Goal: Transaction & Acquisition: Purchase product/service

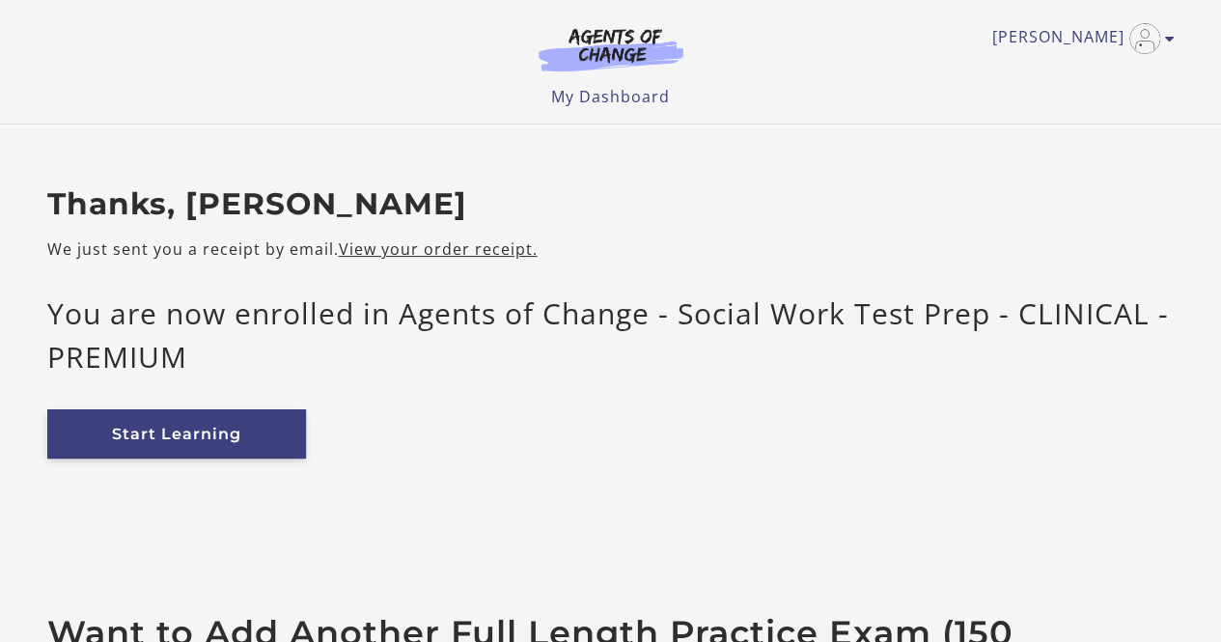
click at [200, 436] on link "Start Learning" at bounding box center [176, 433] width 259 height 49
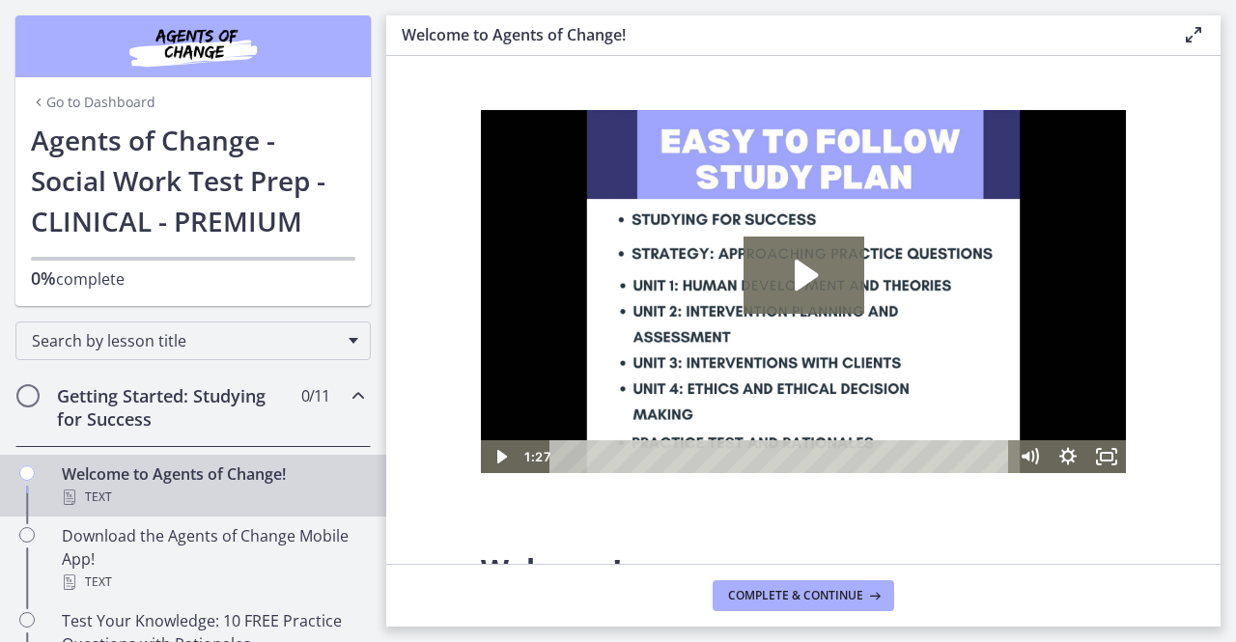
click at [107, 102] on link "Go to Dashboard" at bounding box center [93, 102] width 125 height 19
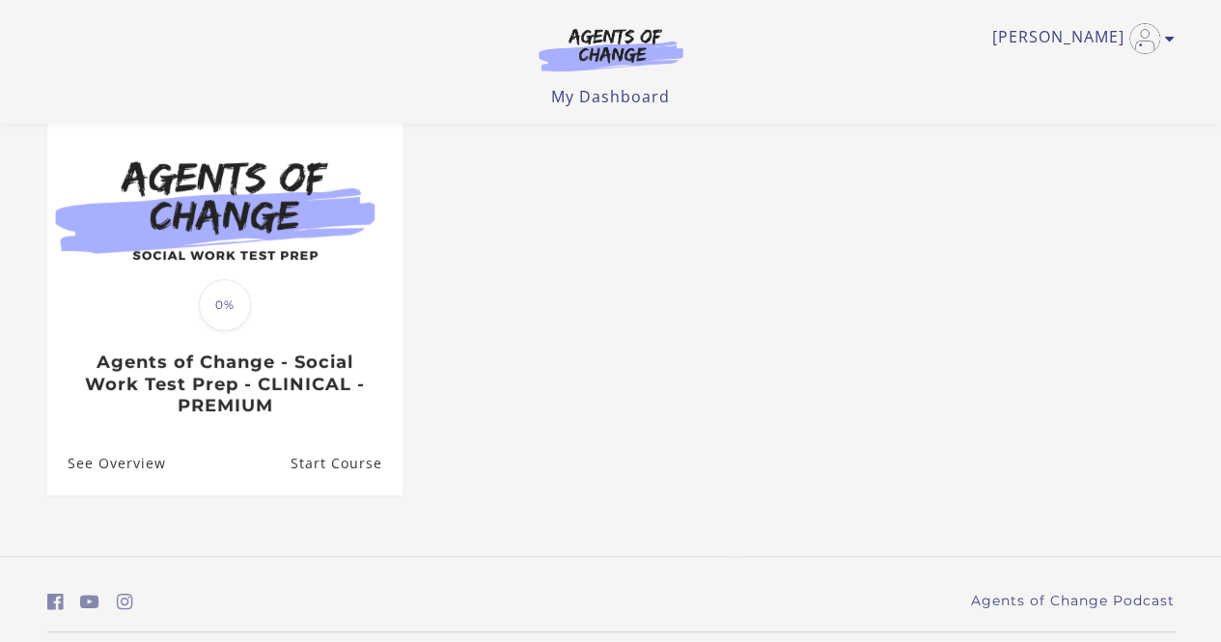
scroll to position [246, 0]
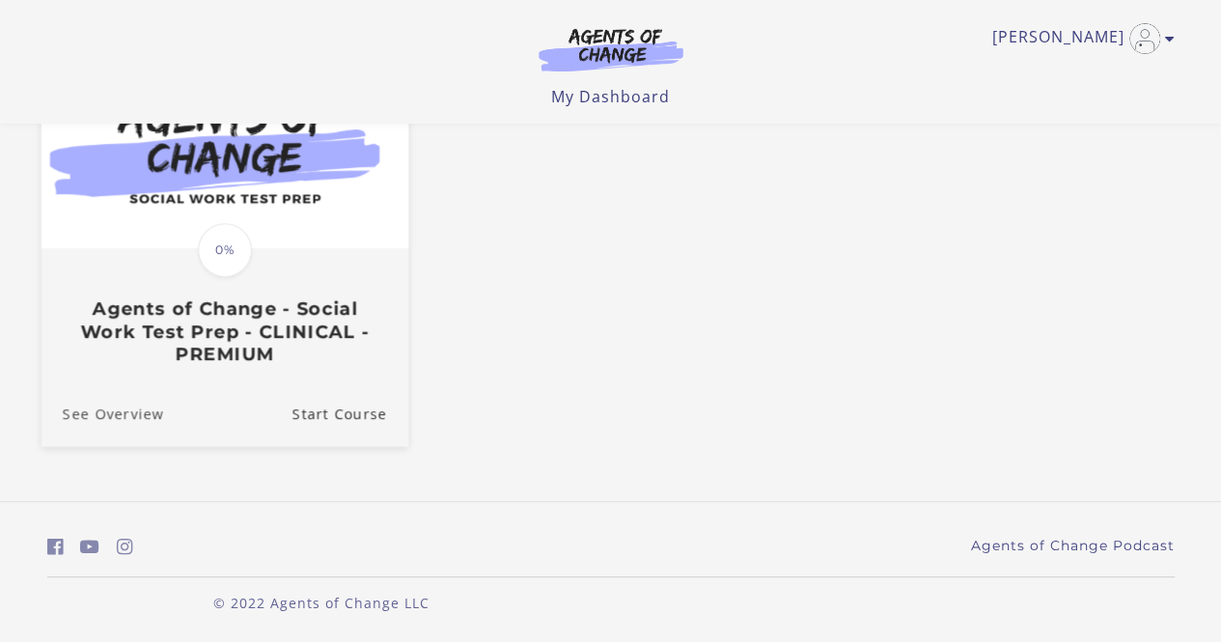
click at [104, 407] on link "See Overview" at bounding box center [102, 412] width 123 height 65
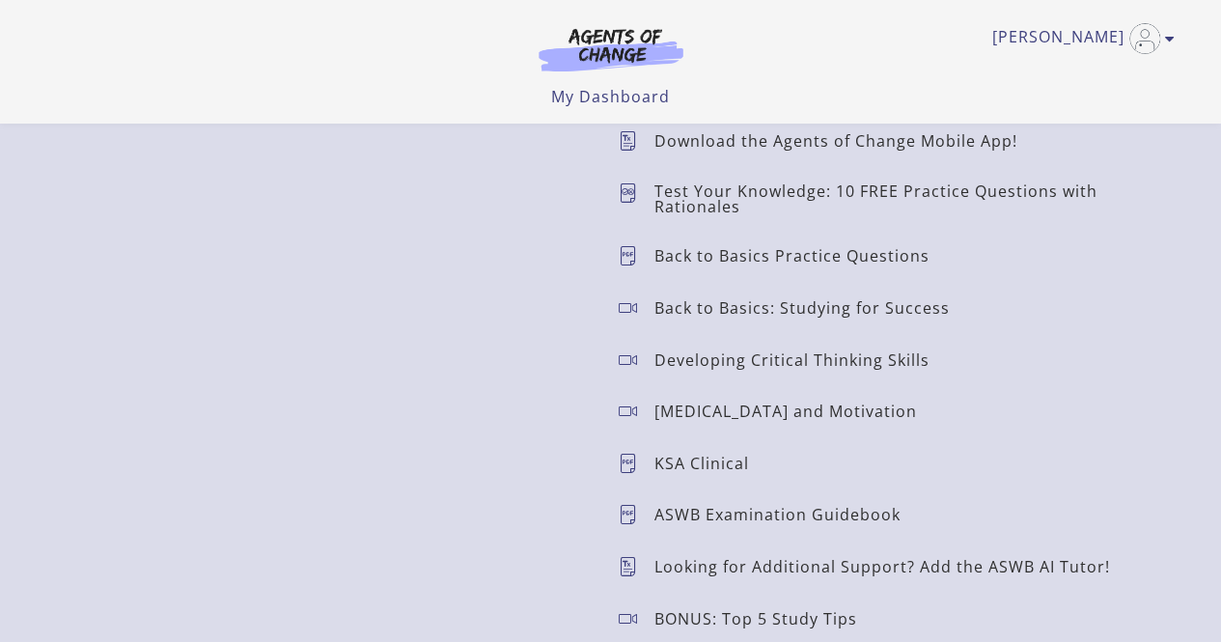
scroll to position [1738, 0]
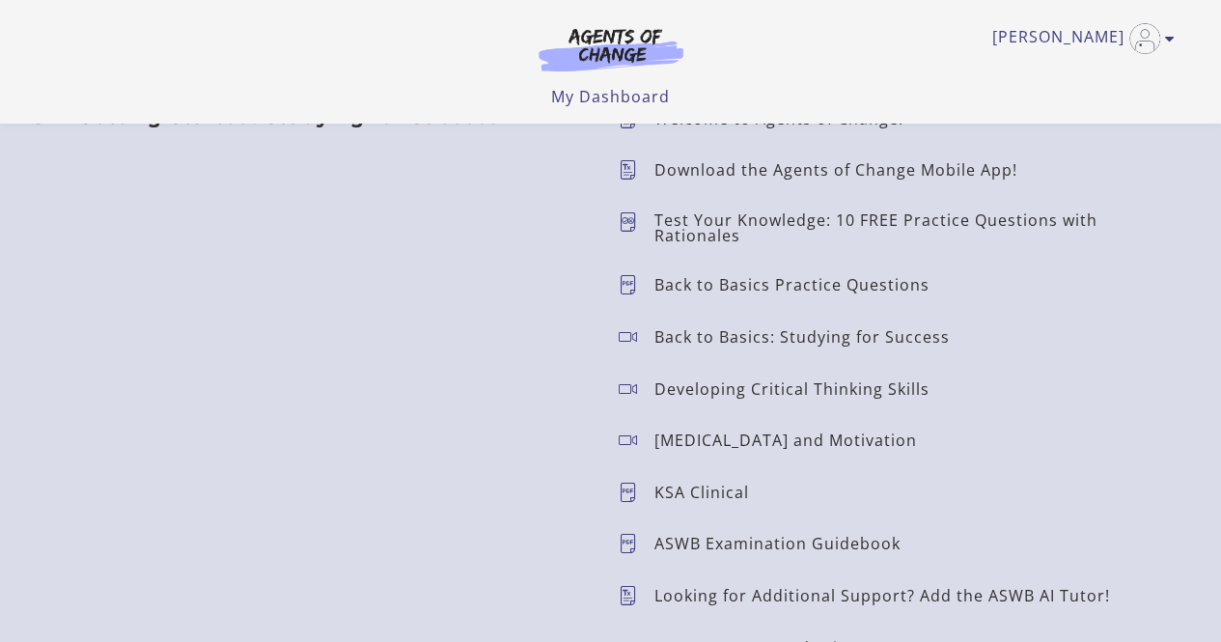
click at [626, 285] on icon at bounding box center [637, 283] width 36 height 19
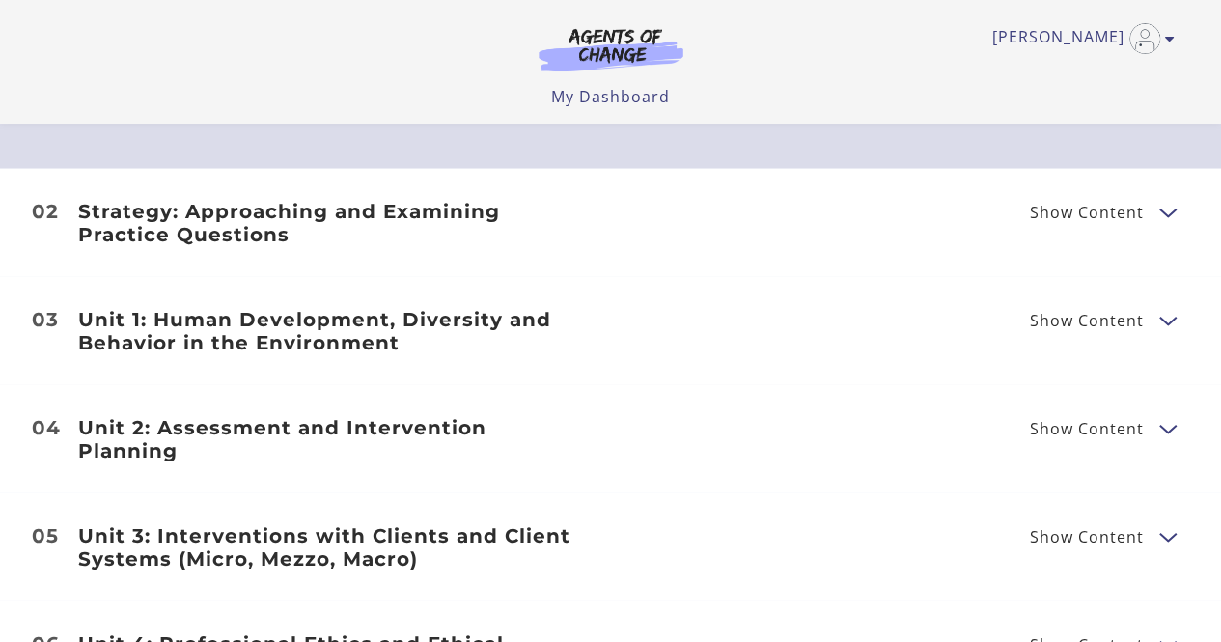
scroll to position [2317, 0]
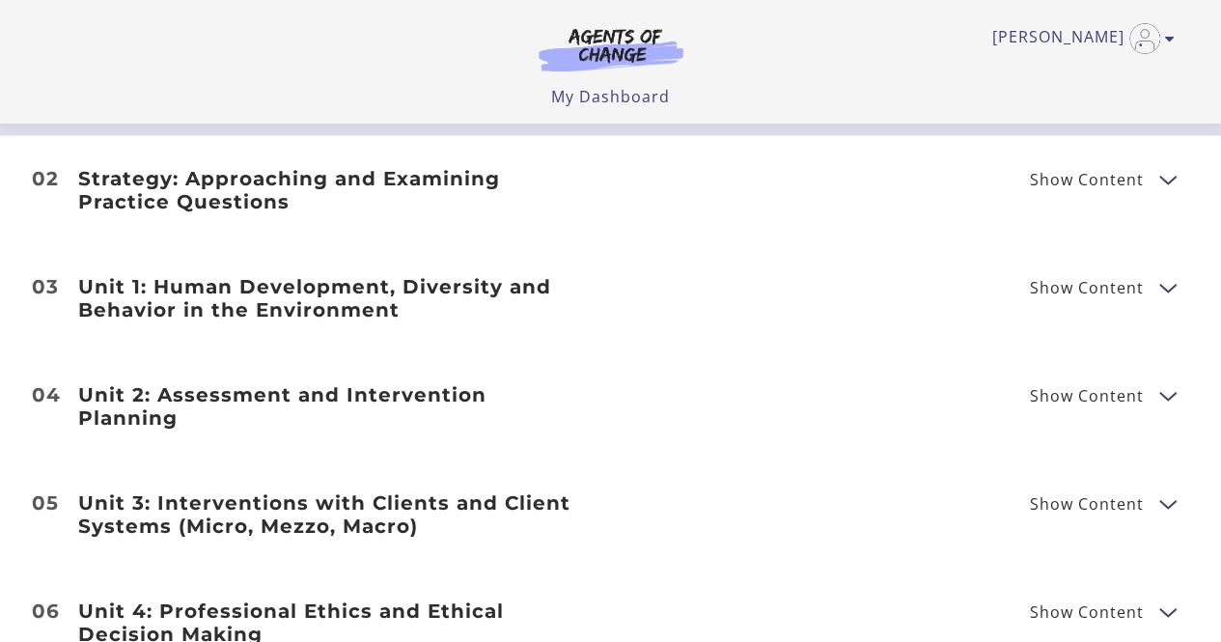
click at [1165, 181] on button "Show Content" at bounding box center [1166, 179] width 15 height 24
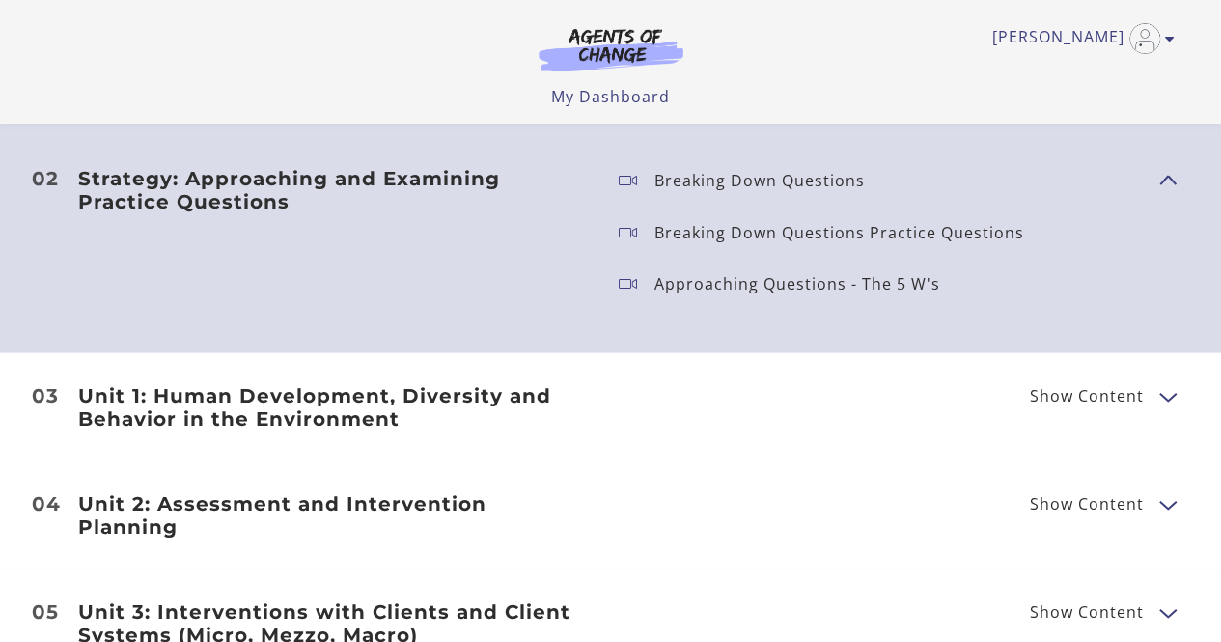
click at [1159, 181] on span "Show Content" at bounding box center [1159, 180] width 0 height 170
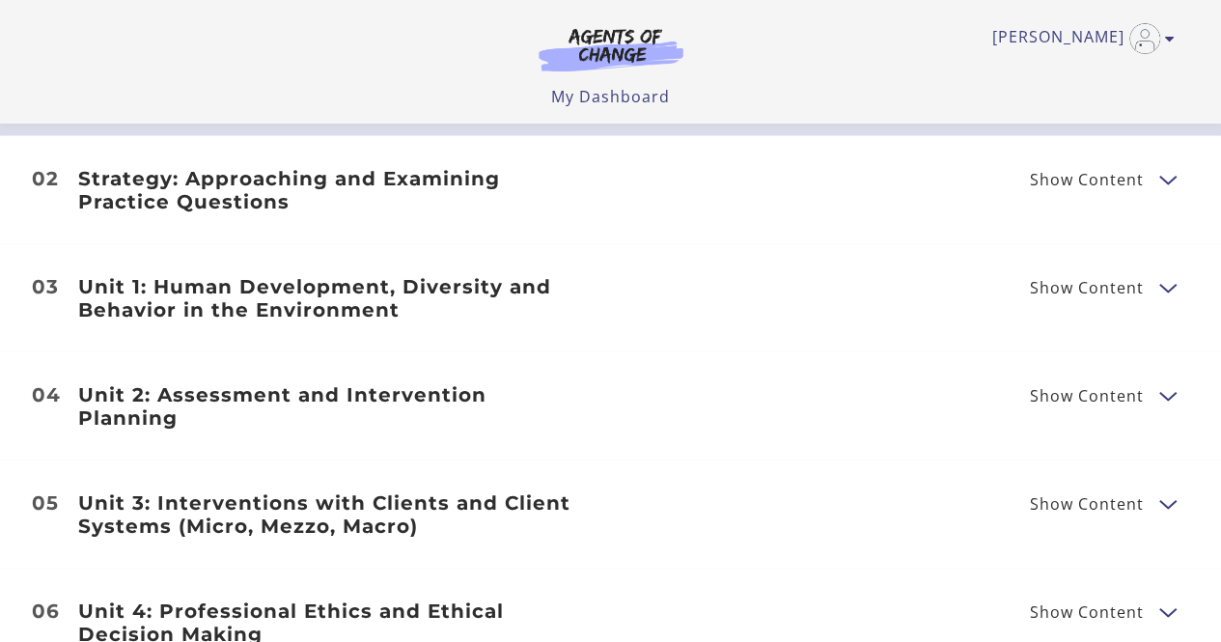
click at [1170, 294] on button "Show Content" at bounding box center [1166, 287] width 15 height 24
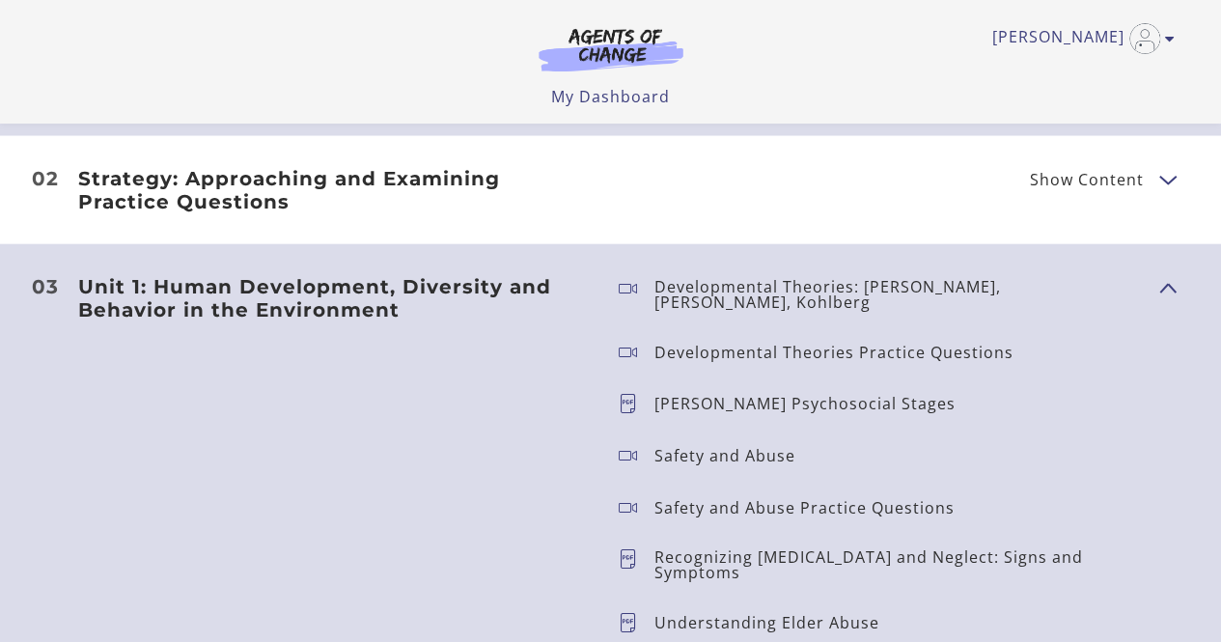
click at [1174, 291] on button "Show Content" at bounding box center [1166, 287] width 15 height 24
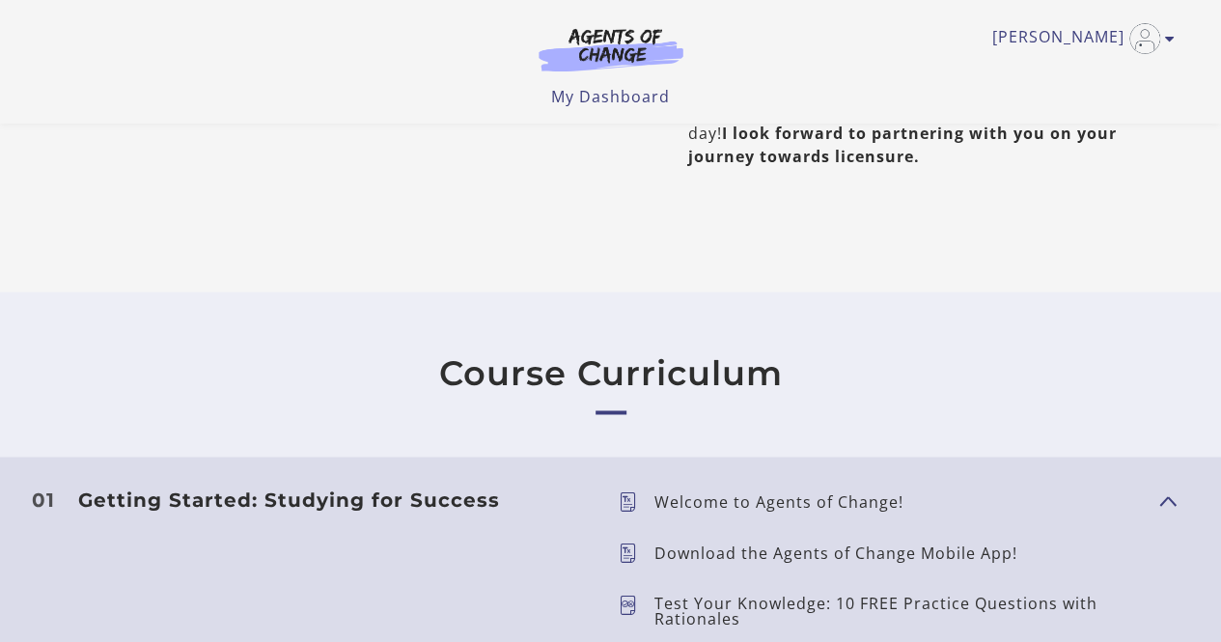
scroll to position [1641, 0]
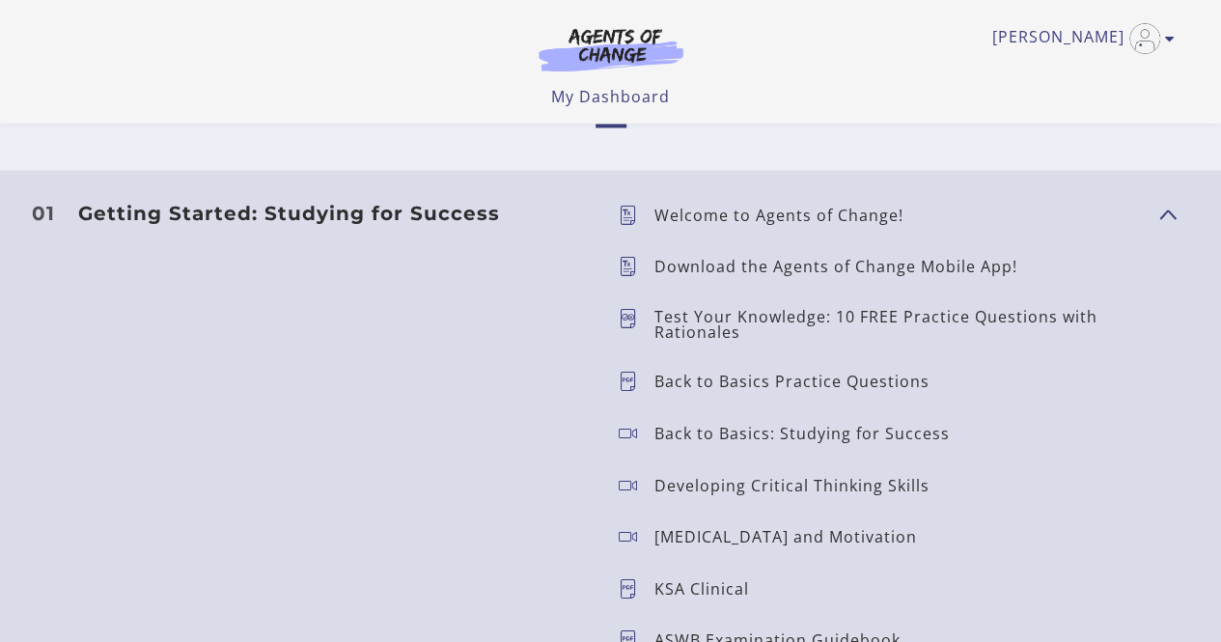
click at [1159, 214] on span "Show Content" at bounding box center [1159, 212] width 0 height 170
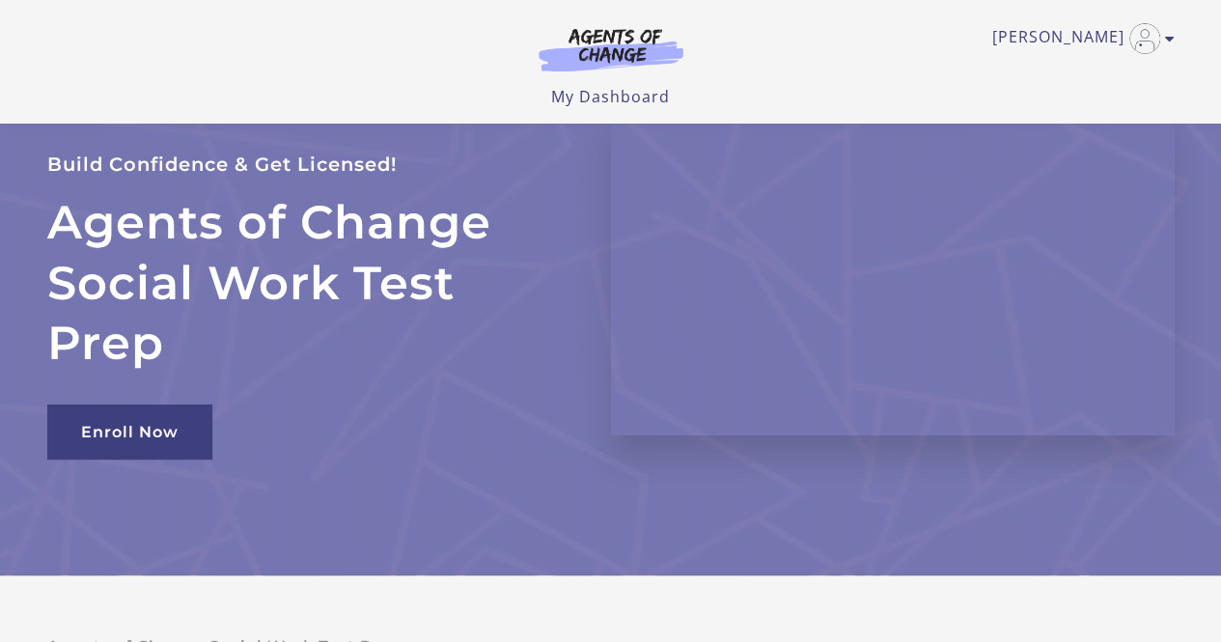
scroll to position [0, 0]
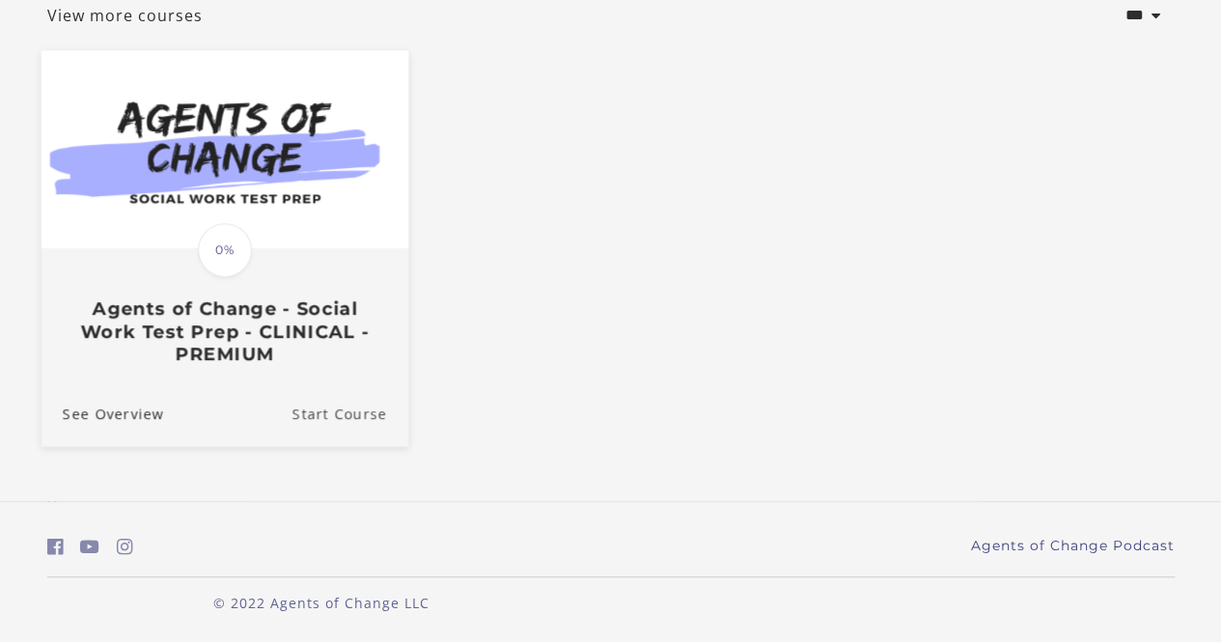
click at [355, 410] on link "Start Course" at bounding box center [350, 412] width 116 height 65
